Goal: Information Seeking & Learning: Learn about a topic

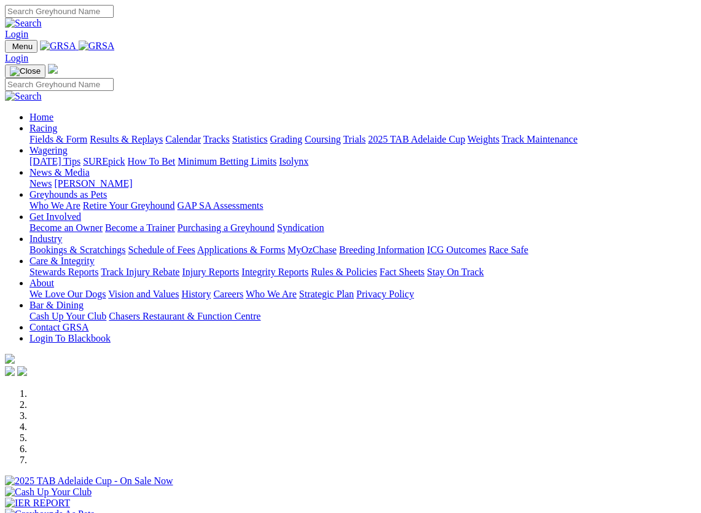
select select "QLD"
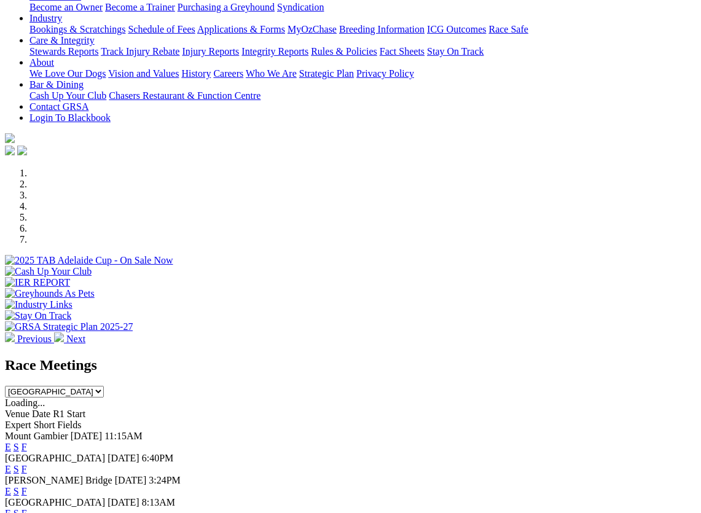
scroll to position [221, 0]
click at [331, 356] on div "Race Meetings South Australia New South Wales Northern Territory Queensland Tas…" at bounding box center [350, 376] width 691 height 41
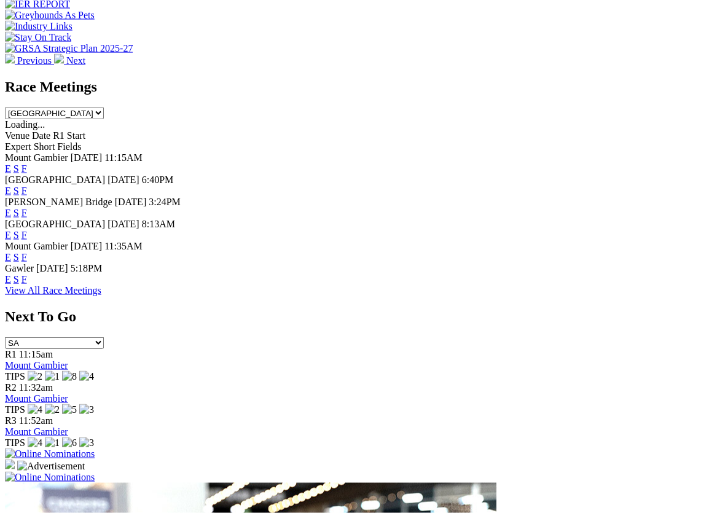
scroll to position [499, 0]
click at [101, 284] on link "View All Race Meetings" at bounding box center [53, 289] width 96 height 10
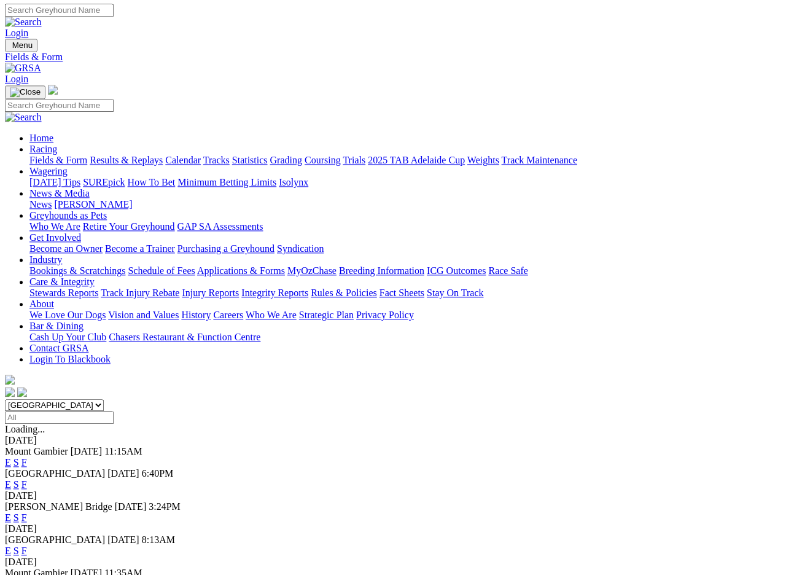
click at [104, 399] on select "[GEOGRAPHIC_DATA] [GEOGRAPHIC_DATA] [GEOGRAPHIC_DATA] [GEOGRAPHIC_DATA] [GEOGRA…" at bounding box center [54, 405] width 99 height 12
select select "QLD"
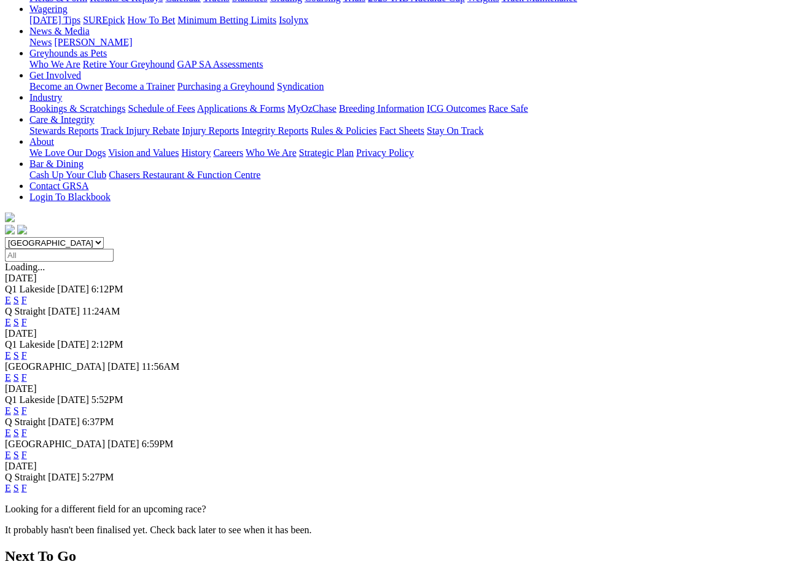
scroll to position [166, 0]
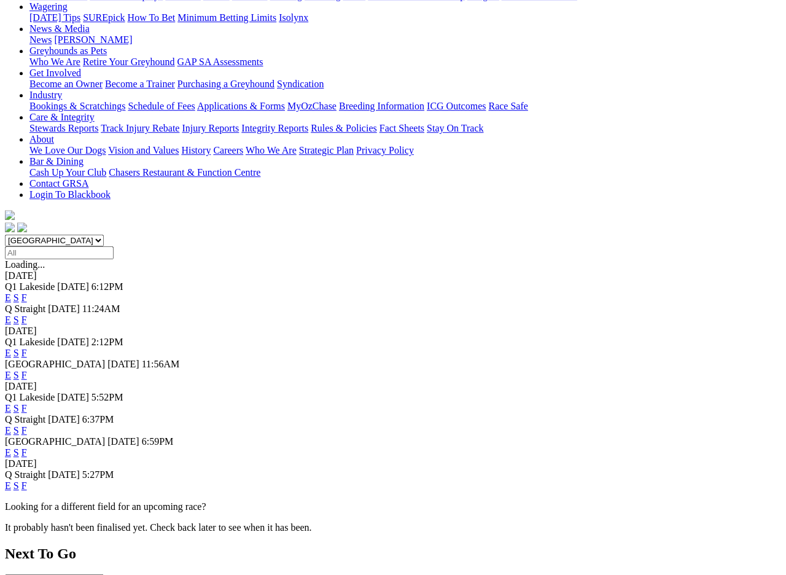
click at [123, 392] on span "5:52PM" at bounding box center [108, 397] width 32 height 10
click at [27, 403] on link "F" at bounding box center [24, 408] width 6 height 10
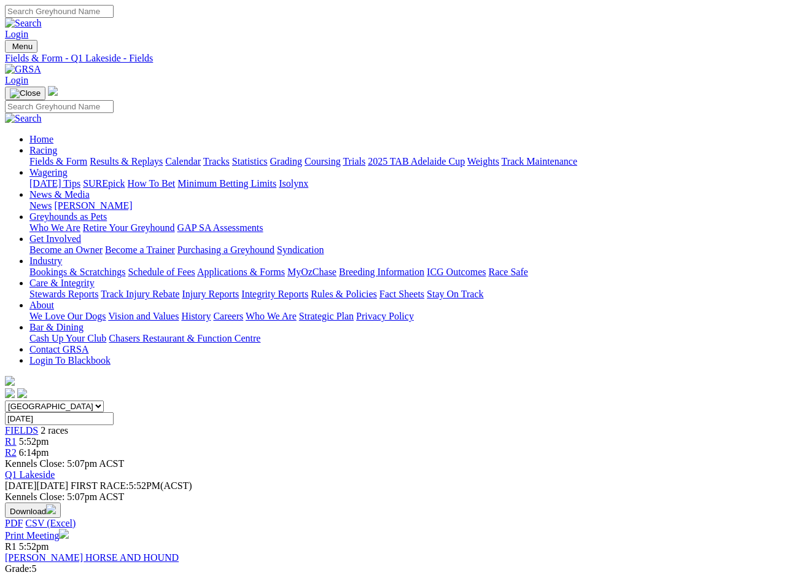
click at [58, 156] on link "Fields & Form" at bounding box center [58, 161] width 58 height 10
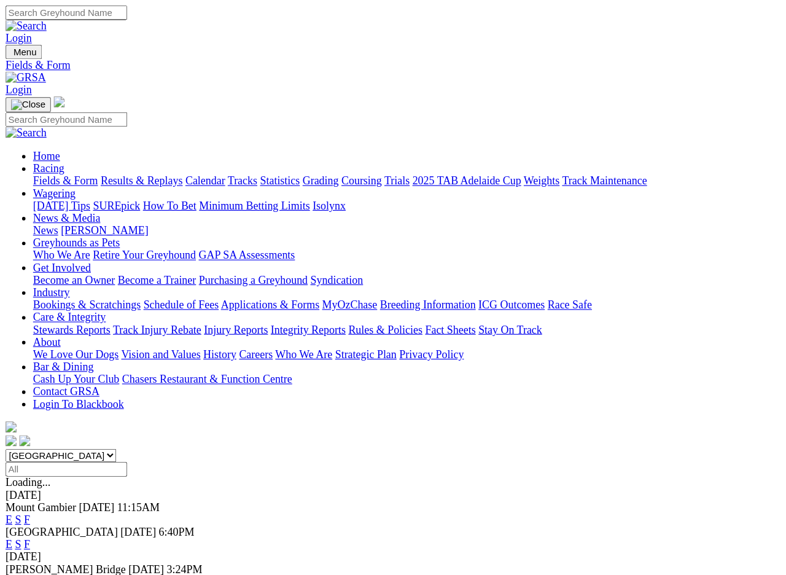
scroll to position [1, 0]
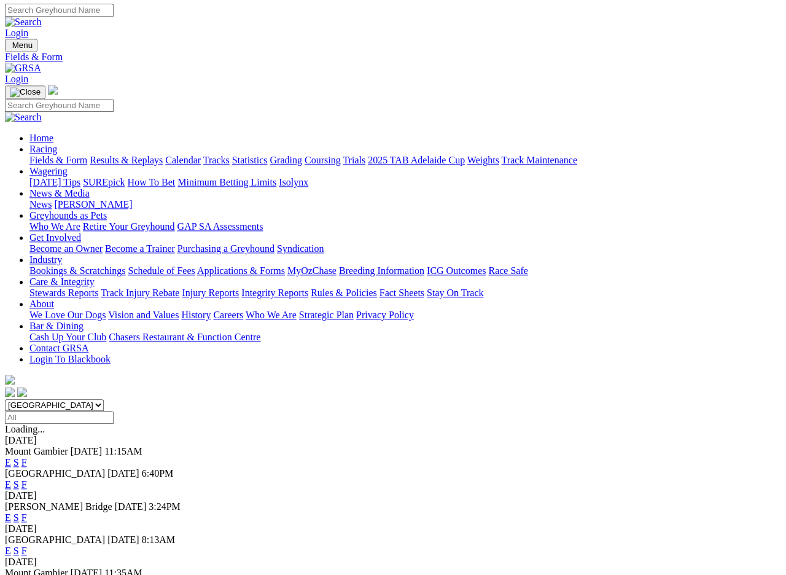
click at [104, 399] on select "[GEOGRAPHIC_DATA] [GEOGRAPHIC_DATA] [GEOGRAPHIC_DATA] [GEOGRAPHIC_DATA] [GEOGRA…" at bounding box center [54, 405] width 99 height 12
select select "QLD"
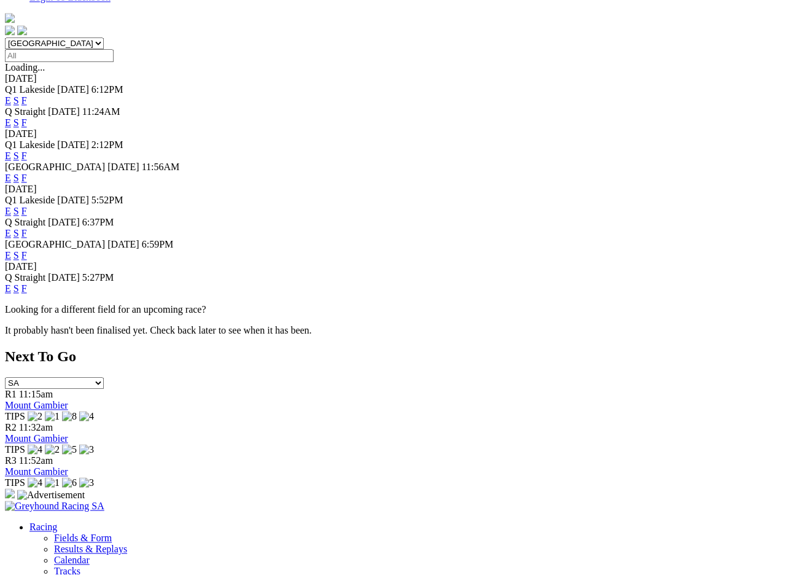
scroll to position [363, 0]
click at [27, 250] on link "F" at bounding box center [24, 255] width 6 height 10
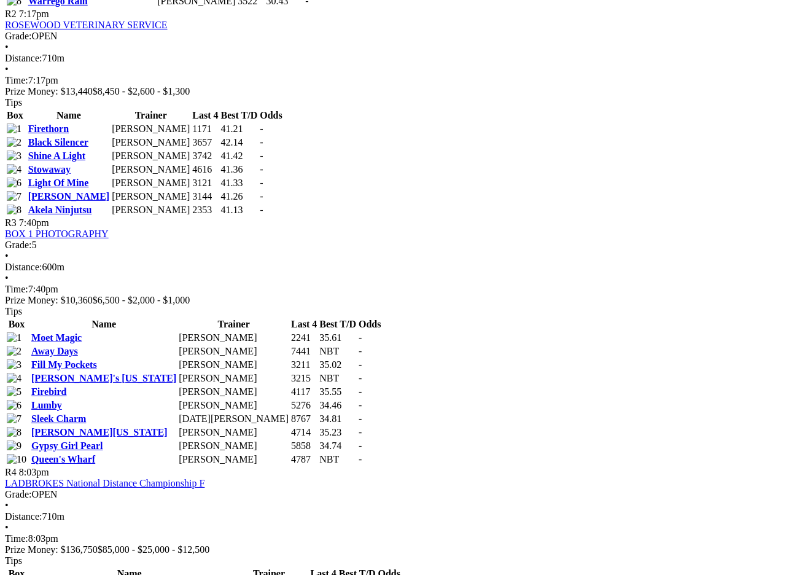
scroll to position [815, 18]
